Goal: Download file/media

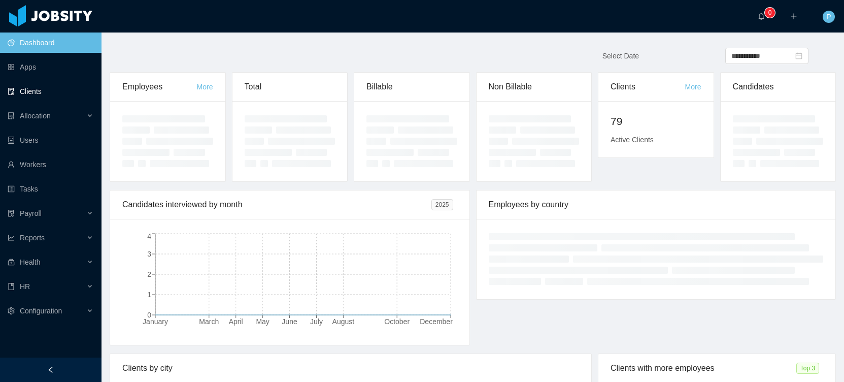
click at [45, 93] on link "Clients" at bounding box center [51, 91] width 86 height 20
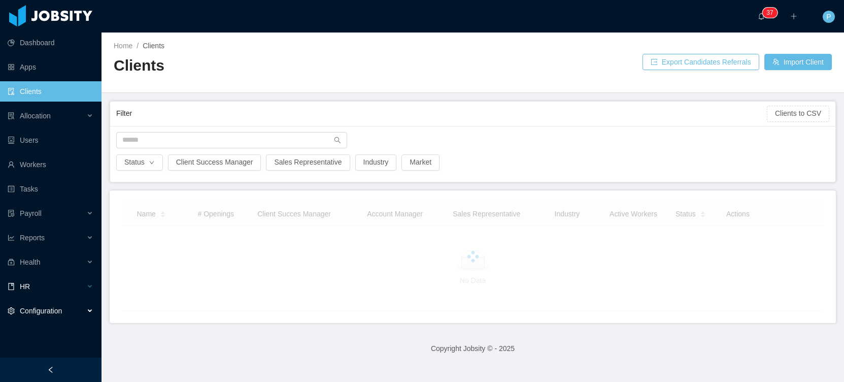
click at [55, 284] on div "HR" at bounding box center [50, 286] width 101 height 20
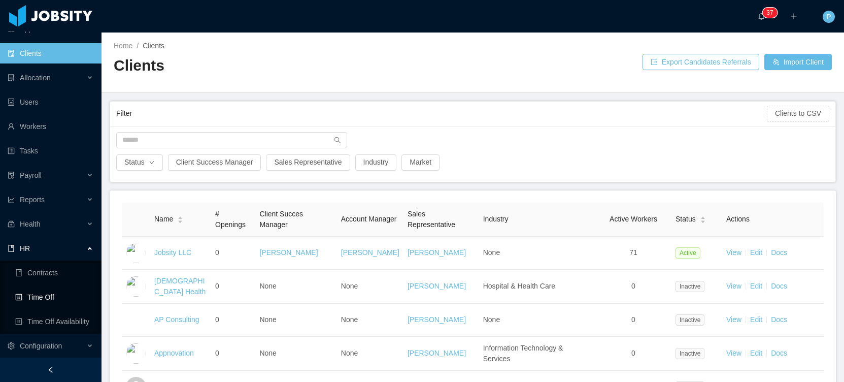
scroll to position [39, 0]
click at [56, 302] on link "Time Off" at bounding box center [54, 296] width 78 height 20
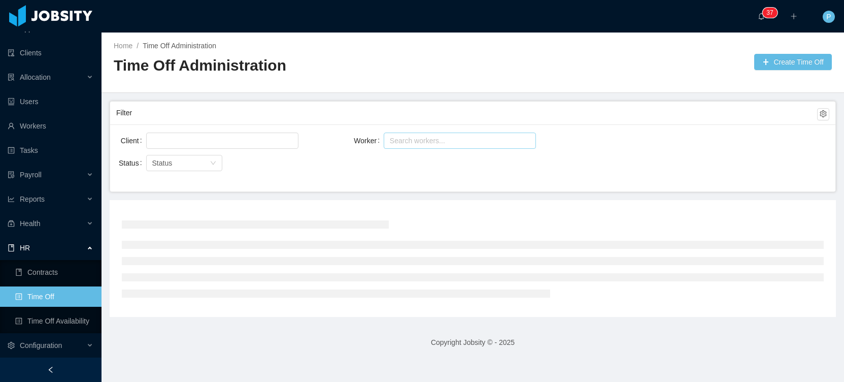
click at [418, 141] on div "Search workers..." at bounding box center [455, 140] width 131 height 10
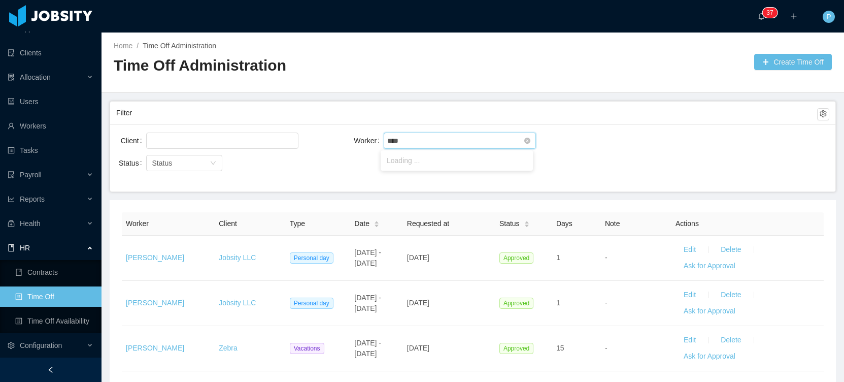
type input "*****"
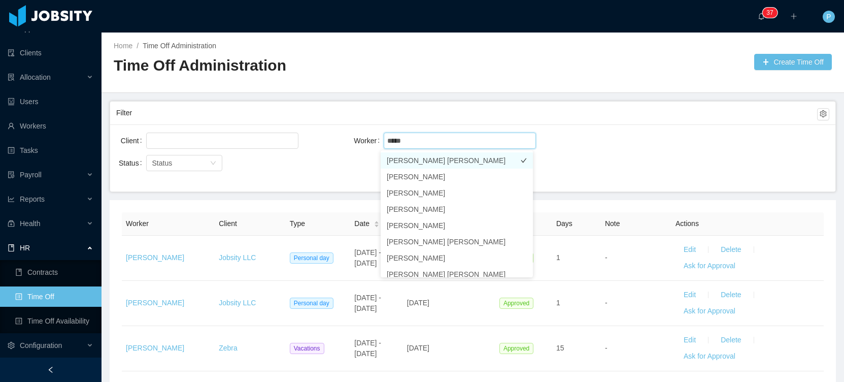
click at [437, 161] on li "Cesar Augusto Beltran Mora" at bounding box center [456, 160] width 152 height 16
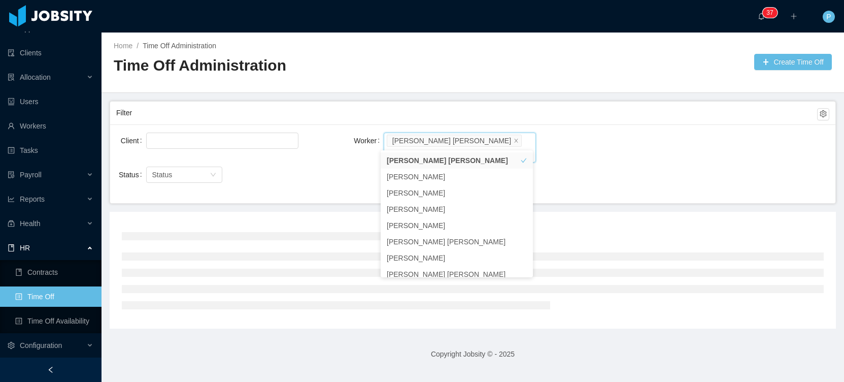
click at [650, 132] on div "Client Worker Search workers... Cesar Augusto Beltran Mora" at bounding box center [472, 152] width 713 height 44
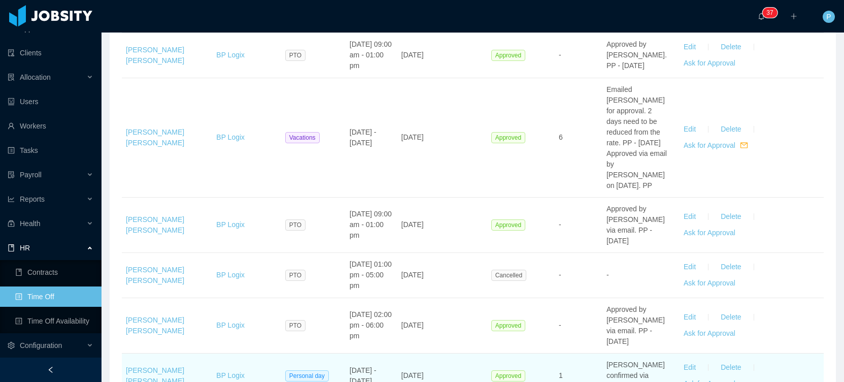
scroll to position [1397, 0]
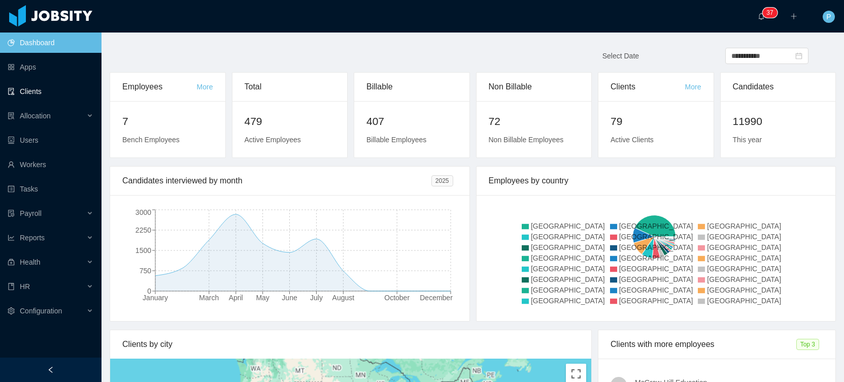
click at [55, 95] on link "Clients" at bounding box center [51, 91] width 86 height 20
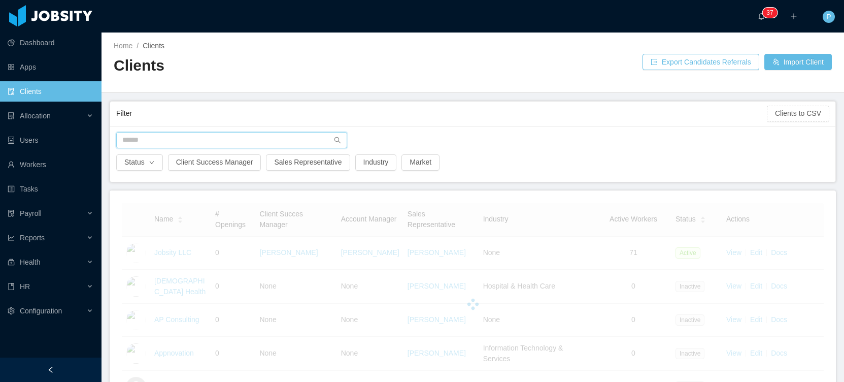
click at [196, 139] on input "text" at bounding box center [231, 140] width 231 height 16
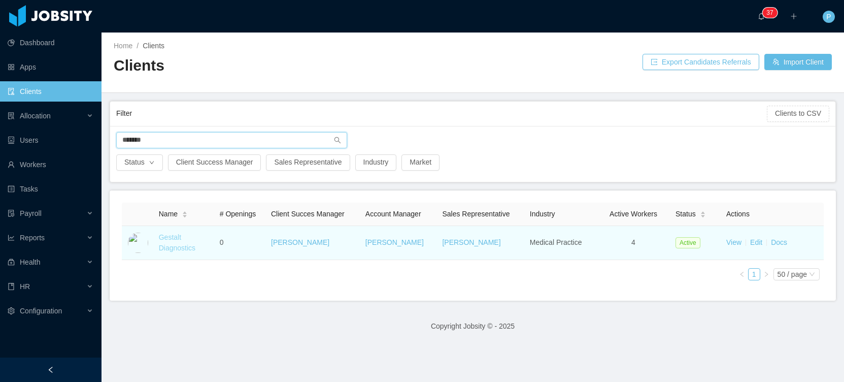
type input "*******"
click at [169, 249] on link "Gestalt Diagnostics" at bounding box center [177, 242] width 37 height 19
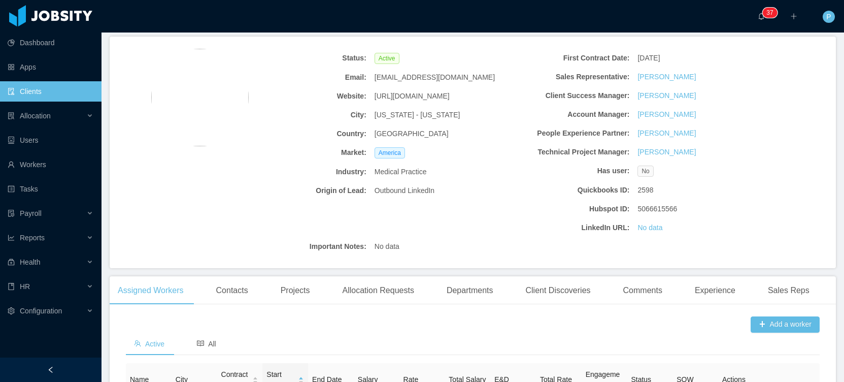
scroll to position [201, 0]
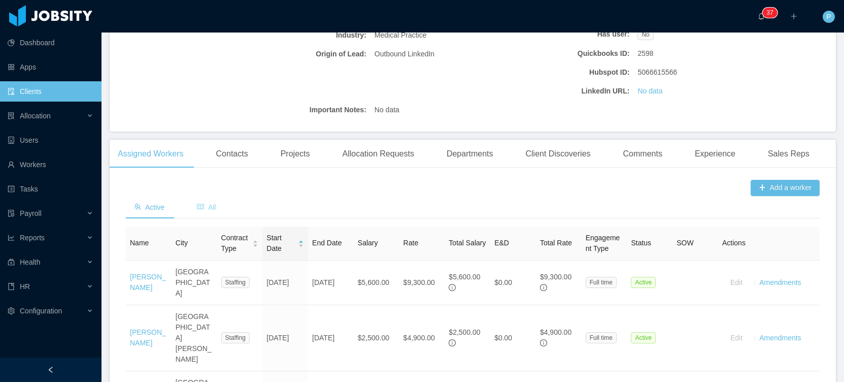
click at [210, 209] on span "All" at bounding box center [206, 207] width 19 height 8
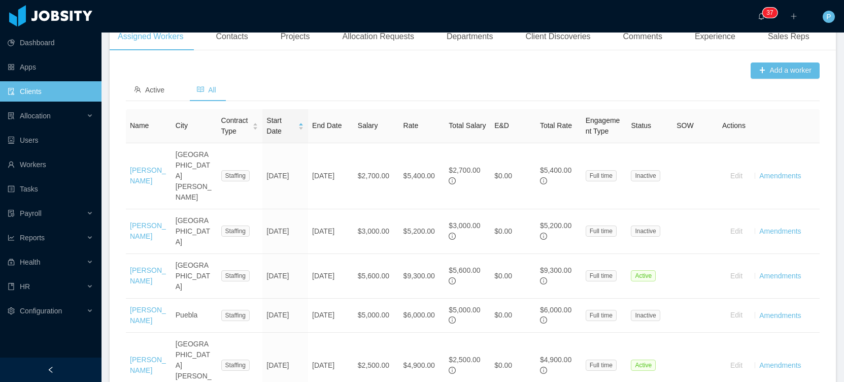
scroll to position [424, 0]
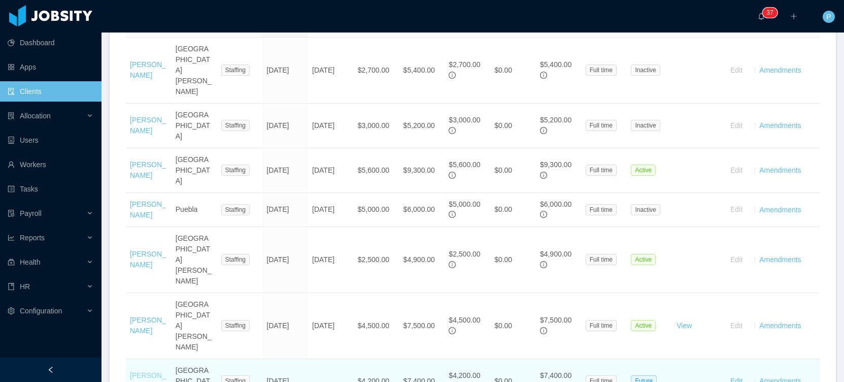
click at [147, 371] on link "[PERSON_NAME]" at bounding box center [148, 380] width 36 height 19
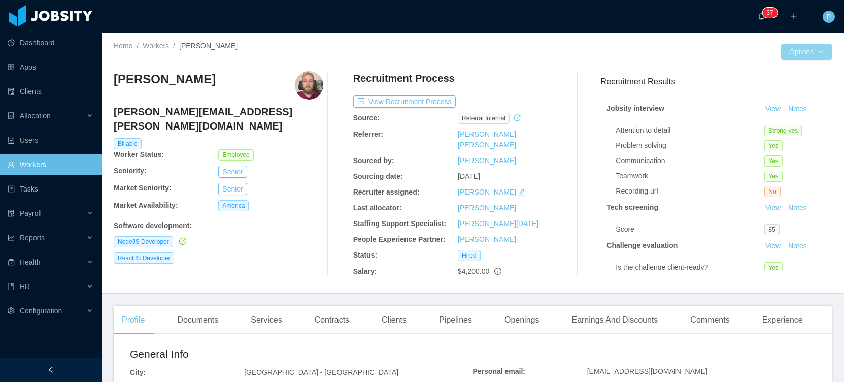
click at [790, 58] on button "Options" at bounding box center [806, 52] width 51 height 16
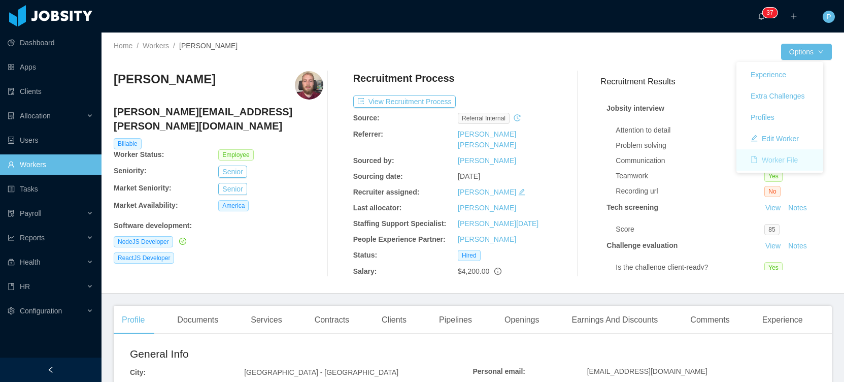
click at [778, 159] on button "Worker File" at bounding box center [773, 160] width 63 height 16
